Goal: Check status: Check status

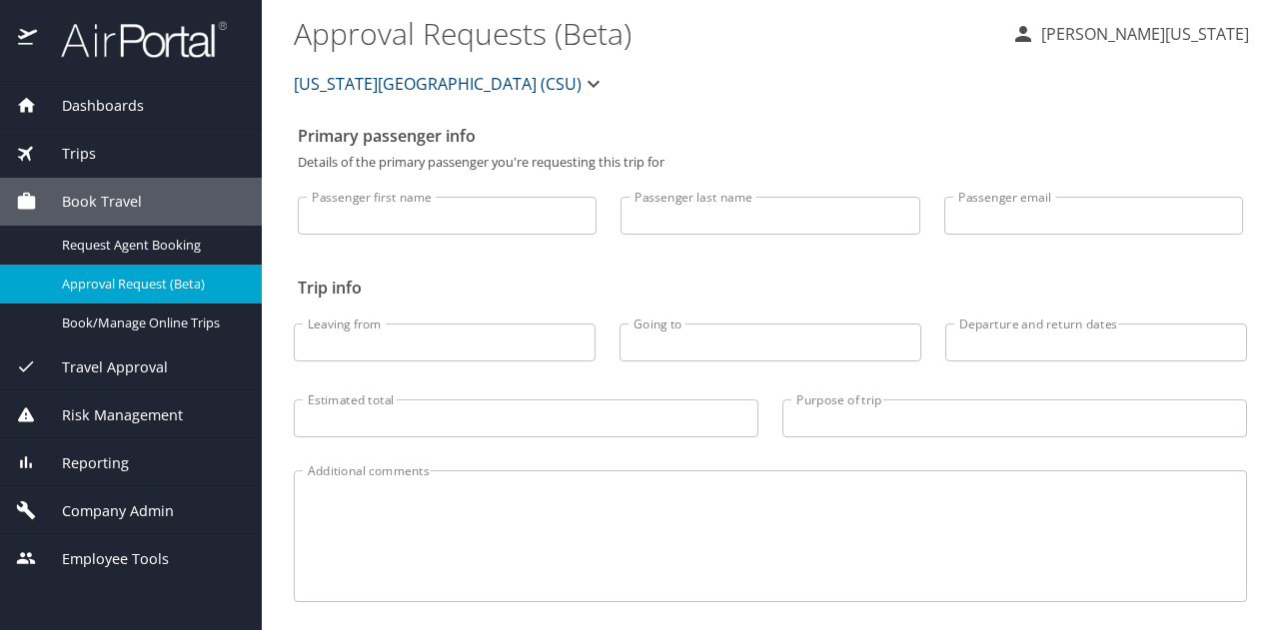
click at [136, 103] on span "Dashboards" at bounding box center [90, 106] width 107 height 22
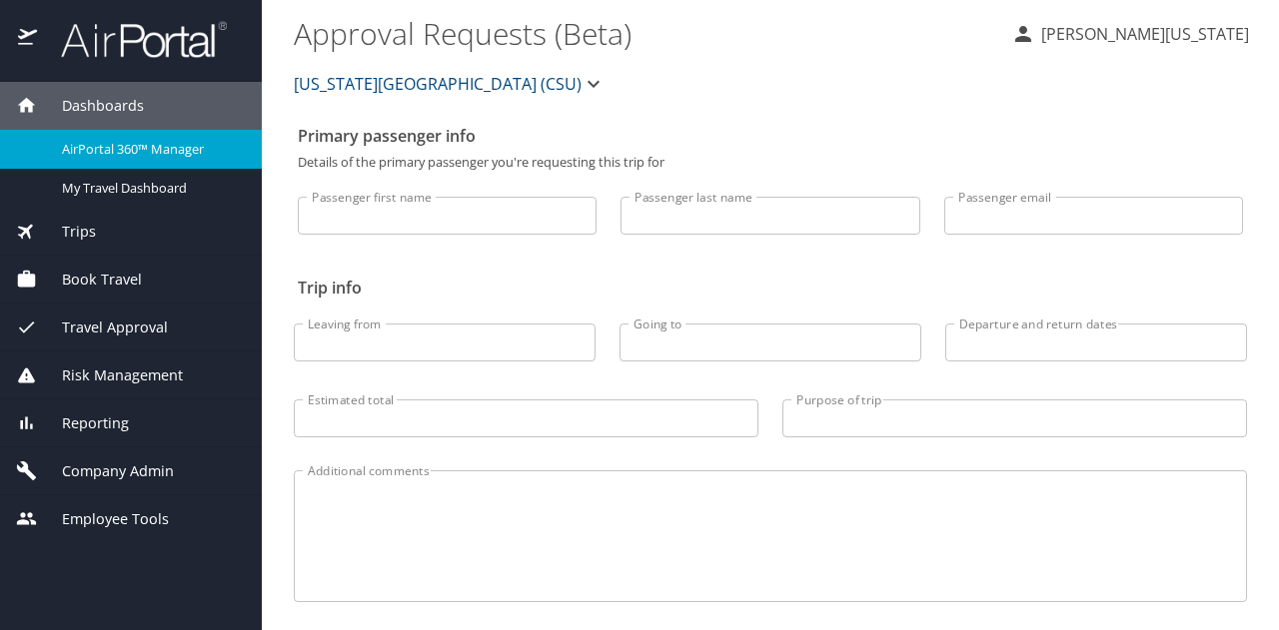
click at [142, 144] on span "AirPortal 360™ Manager" at bounding box center [150, 149] width 176 height 19
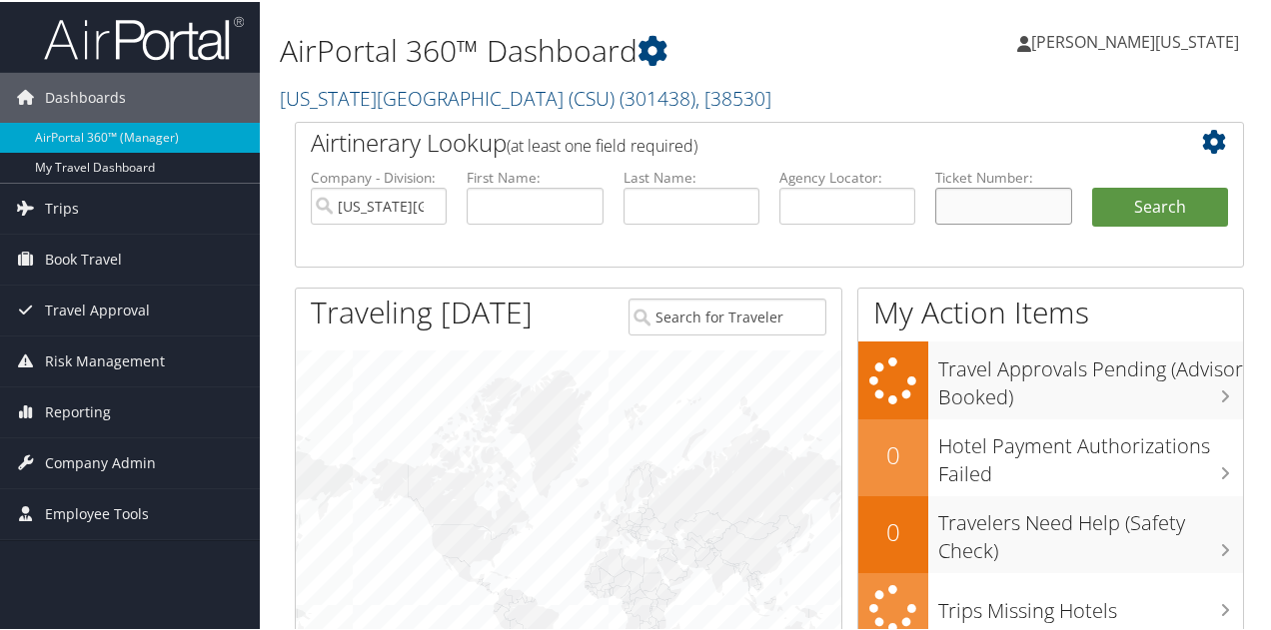
drag, startPoint x: 1001, startPoint y: 205, endPoint x: 990, endPoint y: 198, distance: 13.0
click at [1001, 205] on input "text" at bounding box center [1003, 204] width 136 height 37
paste input "5267231741978"
type input "5267231741978"
click at [1092, 186] on button "Search" at bounding box center [1160, 206] width 136 height 40
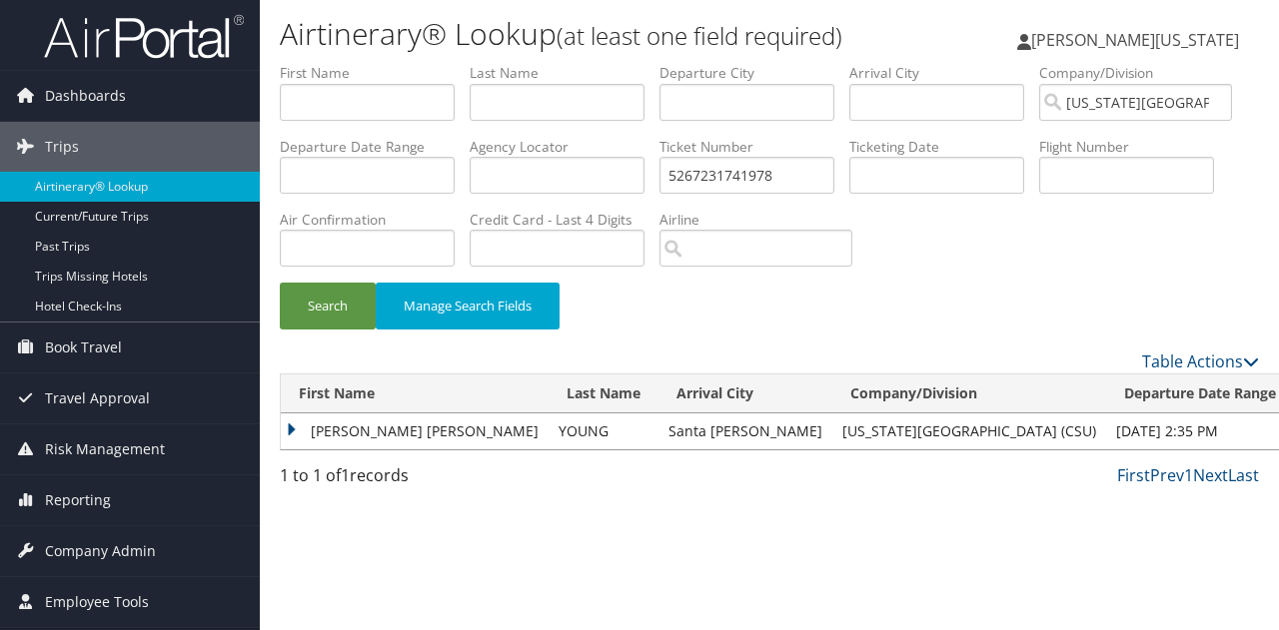
click at [296, 427] on td "ALIZA MITSUKO" at bounding box center [415, 432] width 268 height 36
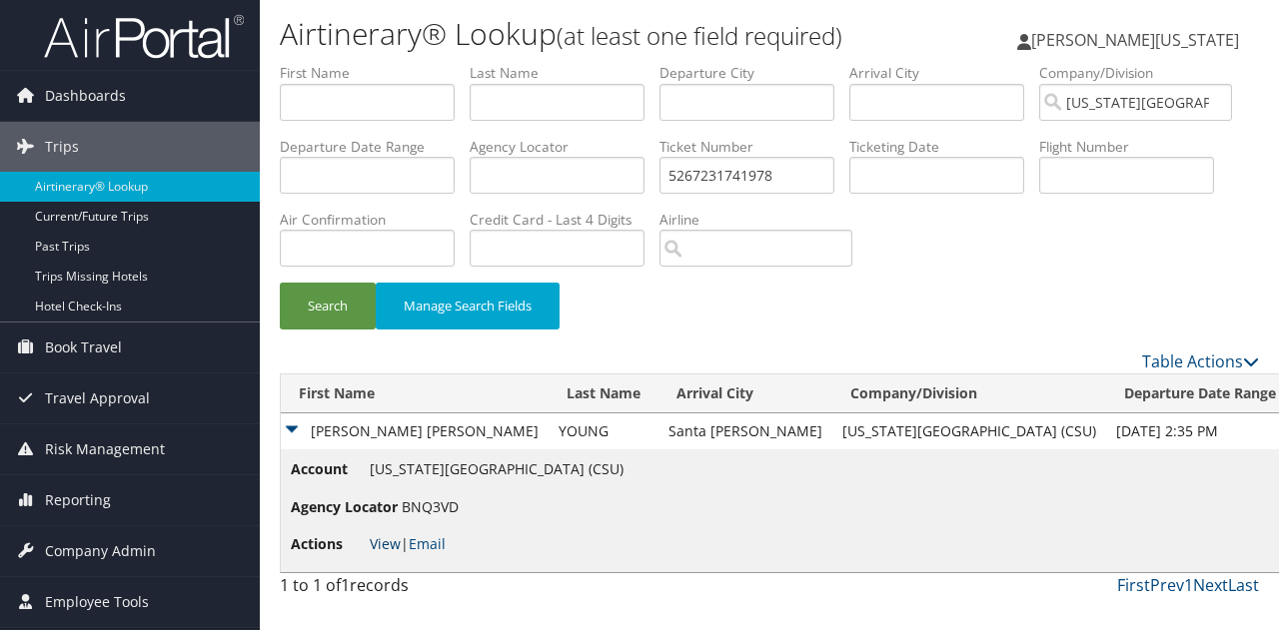
click at [384, 539] on link "View" at bounding box center [385, 543] width 31 height 19
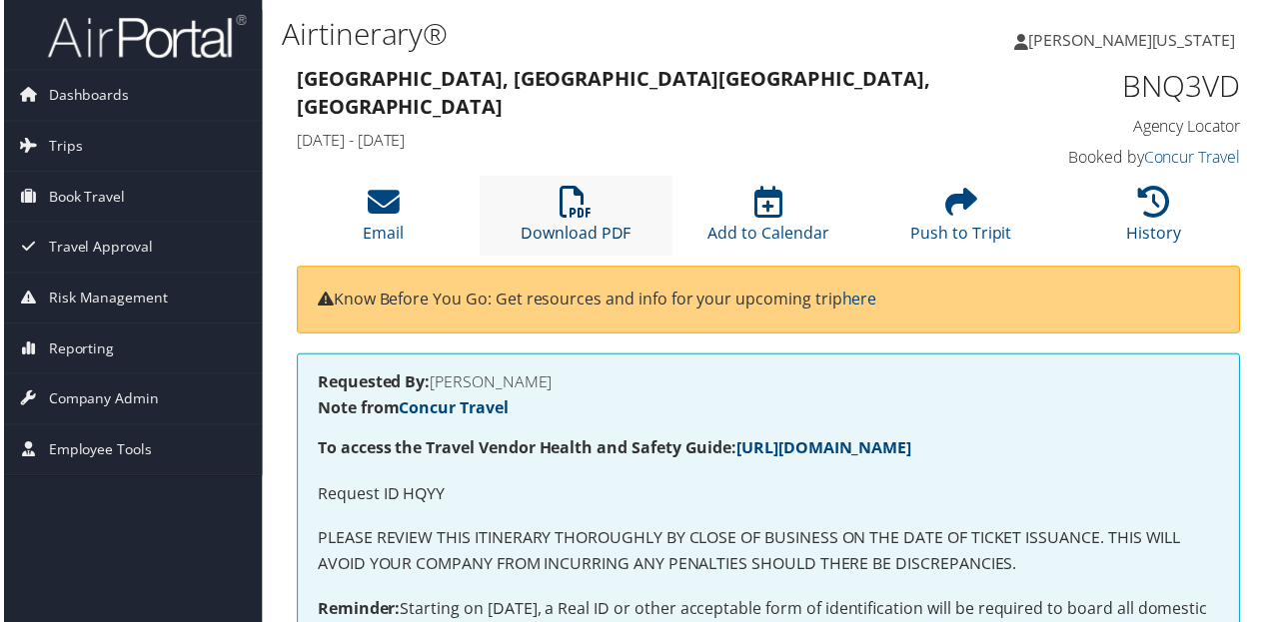
click at [575, 209] on icon at bounding box center [575, 203] width 32 height 32
